Goal: Transaction & Acquisition: Purchase product/service

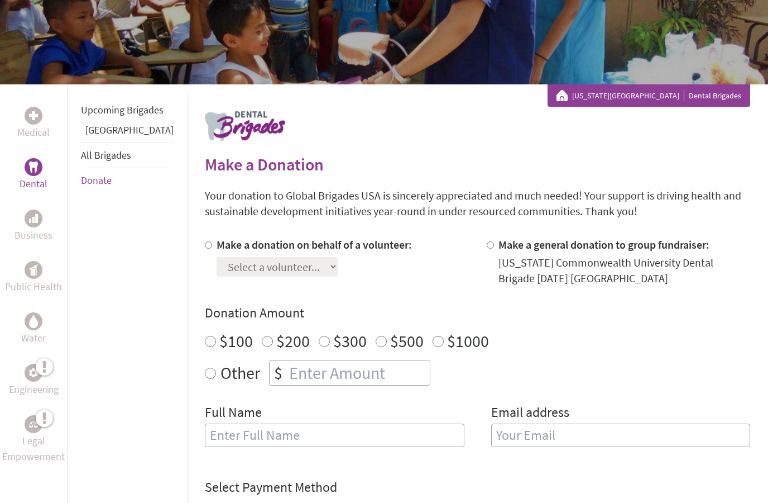
scroll to position [137, 0]
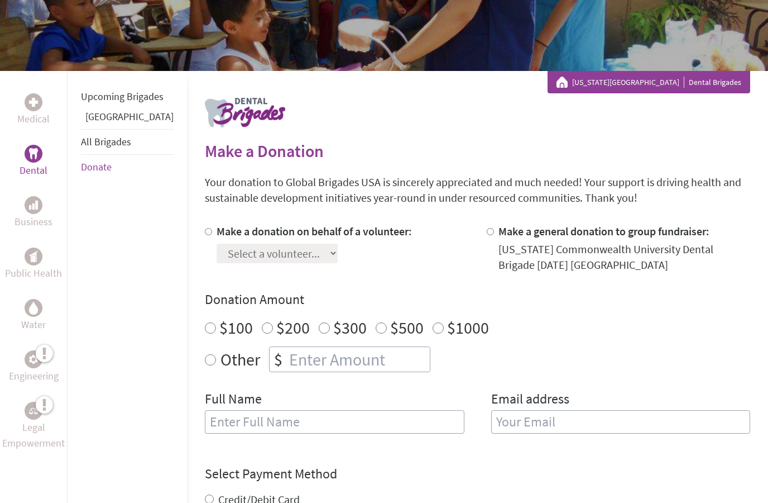
click at [205, 230] on input "Make a donation on behalf of a volunteer:" at bounding box center [208, 231] width 7 height 7
radio input "true"
click at [316, 248] on select "Select a volunteer... [PERSON_NAME] [PERSON_NAME] [PERSON_NAME] [PERSON_NAME] […" at bounding box center [277, 253] width 121 height 20
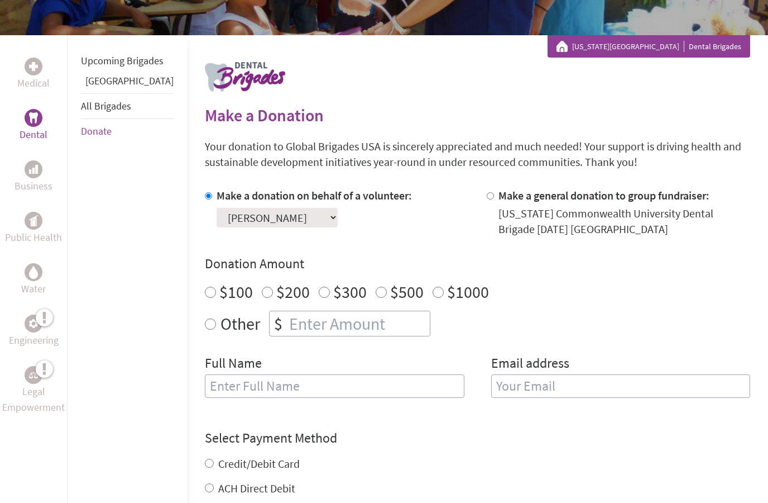
scroll to position [174, 0]
click at [288, 225] on select "Select a volunteer... [PERSON_NAME] [PERSON_NAME] [PERSON_NAME] [PERSON_NAME] […" at bounding box center [277, 217] width 121 height 20
select select "B0B2590B-97D1-11F0-9E6E-42010A400005"
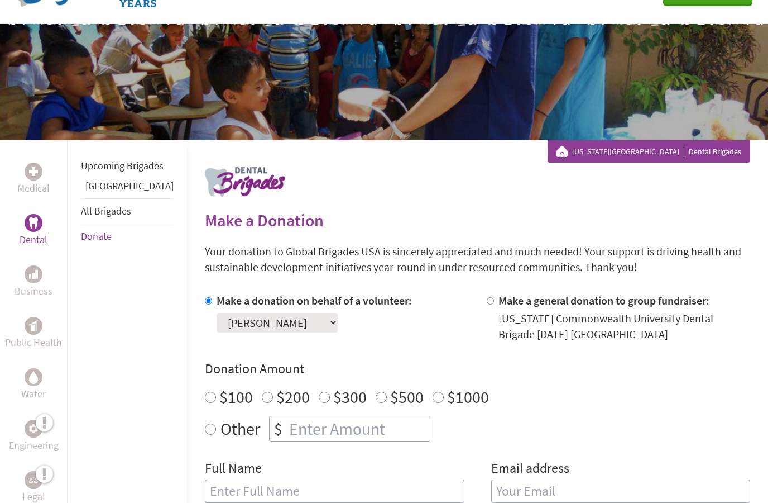
scroll to position [0, 0]
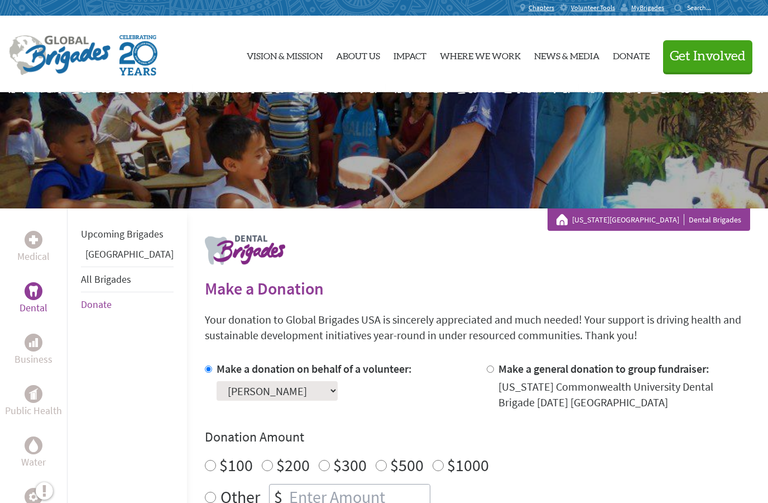
click at [46, 291] on link "Dental" at bounding box center [34, 299] width 28 height 34
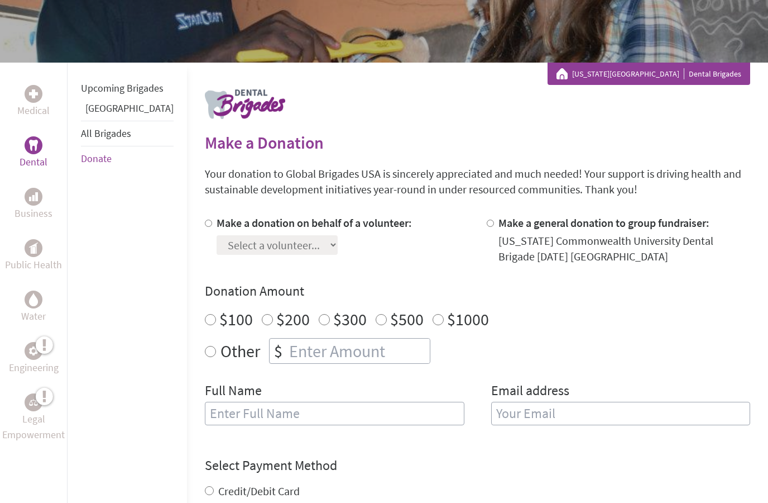
scroll to position [147, 0]
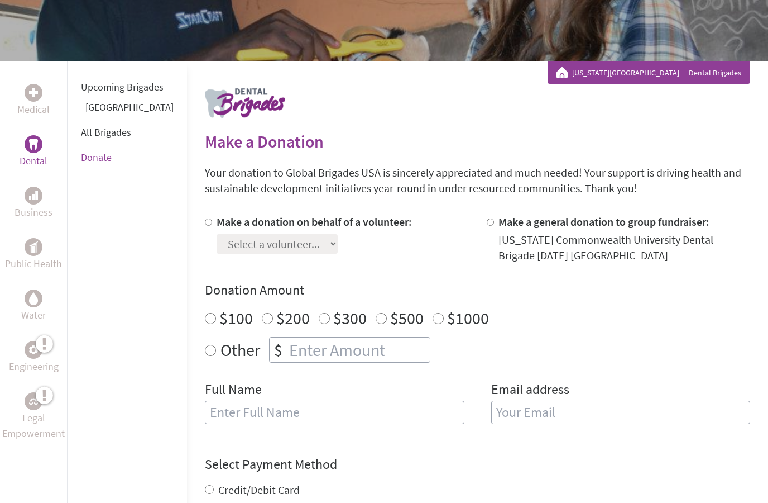
click at [205, 224] on input "Make a donation on behalf of a volunteer:" at bounding box center [208, 221] width 7 height 7
radio input "true"
click at [274, 246] on select "Select a volunteer... [PERSON_NAME] [PERSON_NAME] [PERSON_NAME] [PERSON_NAME] […" at bounding box center [277, 244] width 121 height 20
select select "B0B2590B-97D1-11F0-9E6E-42010A400005"
click at [317, 351] on input "number" at bounding box center [358, 349] width 143 height 25
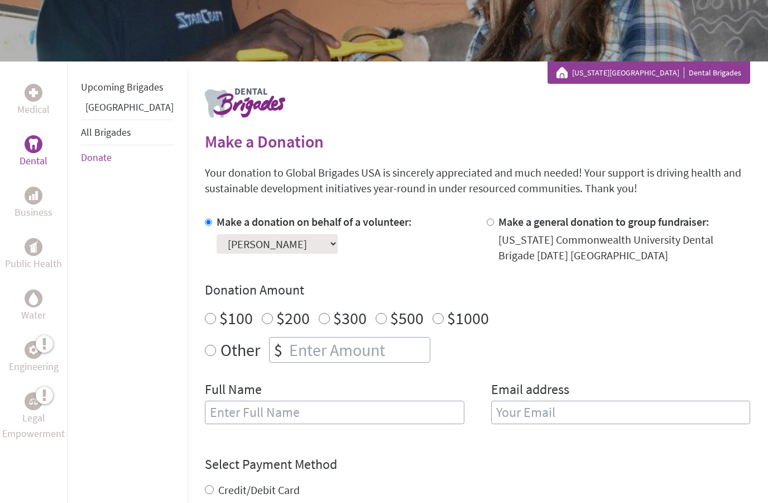
radio input "true"
type input "250"
click at [30, 155] on p "Dental" at bounding box center [34, 161] width 28 height 16
